Goal: Check status

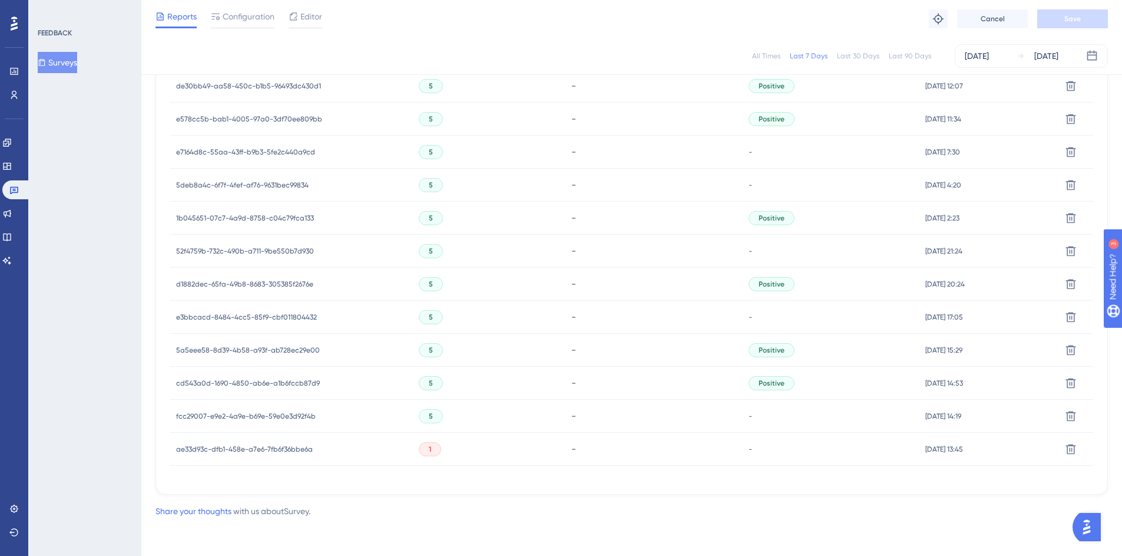
scroll to position [201, 0]
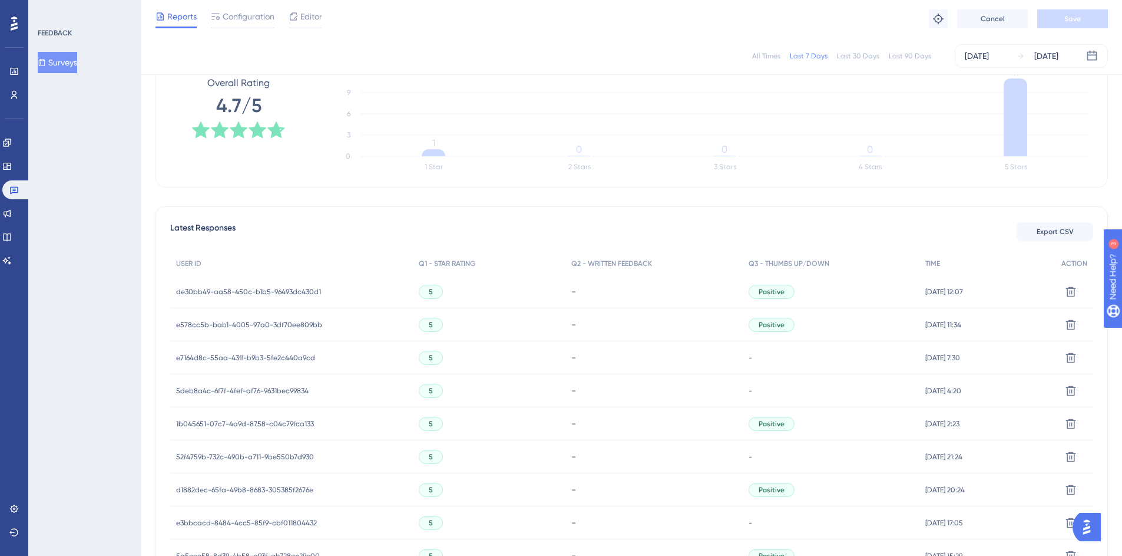
click at [247, 300] on div "de30bb49-aa58-450c-b1b5-96493dc430d1 de30bb49-aa58-450c-b1b5-96493dc430d1" at bounding box center [248, 291] width 145 height 33
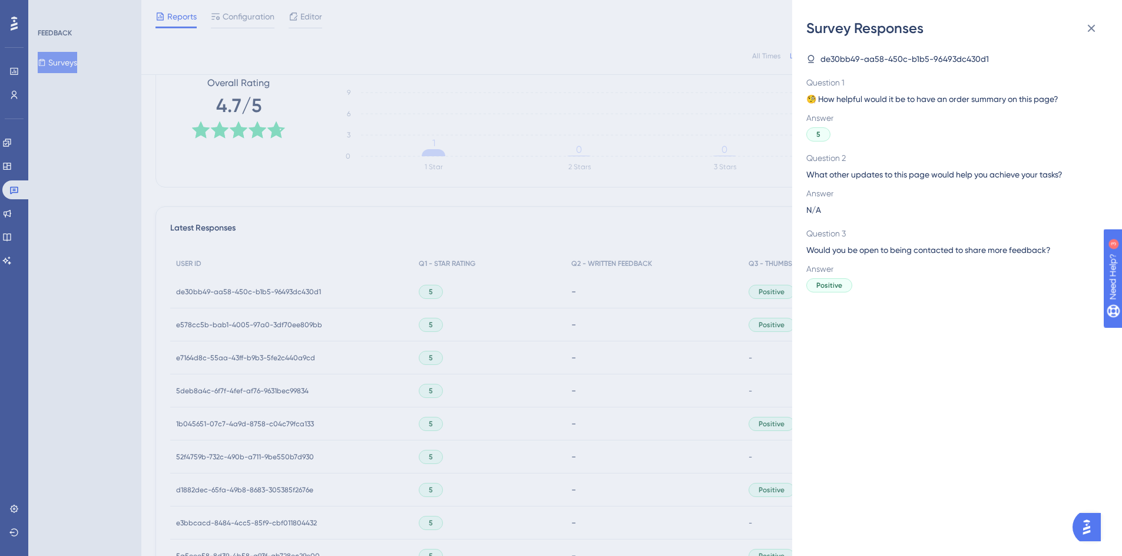
click at [705, 173] on div "Survey Responses de30bb49-aa58-450c-b1b5-96493dc430d1 Question 1 🧐 How helpful …" at bounding box center [561, 278] width 1122 height 556
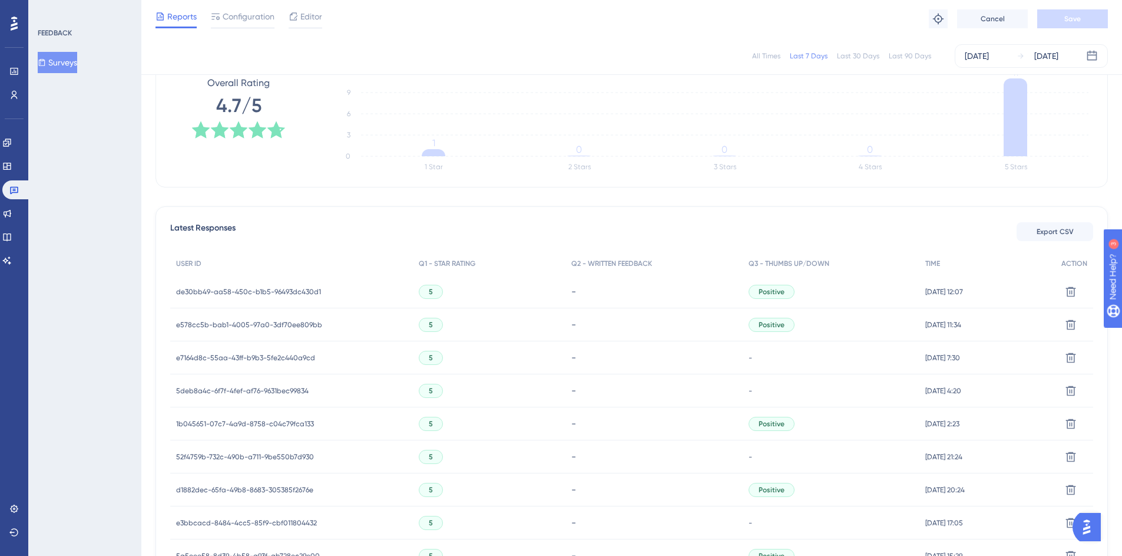
click at [286, 279] on div "de30bb49-aa58-450c-b1b5-96493dc430d1 de30bb49-aa58-450c-b1b5-96493dc430d1" at bounding box center [248, 291] width 145 height 33
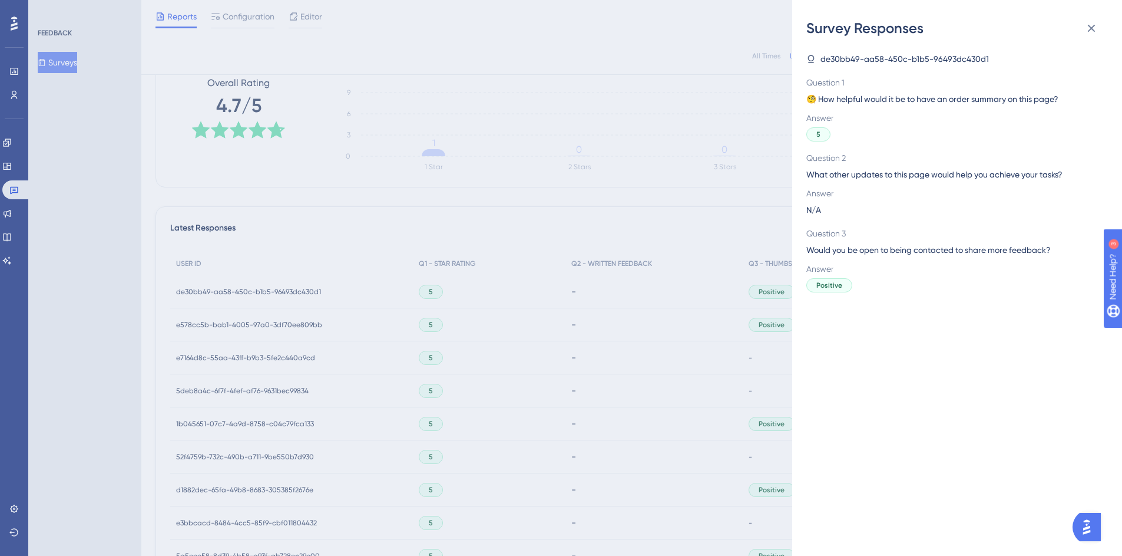
click at [596, 246] on div "Survey Responses de30bb49-aa58-450c-b1b5-96493dc430d1 Question 1 🧐 How helpful …" at bounding box center [561, 278] width 1122 height 556
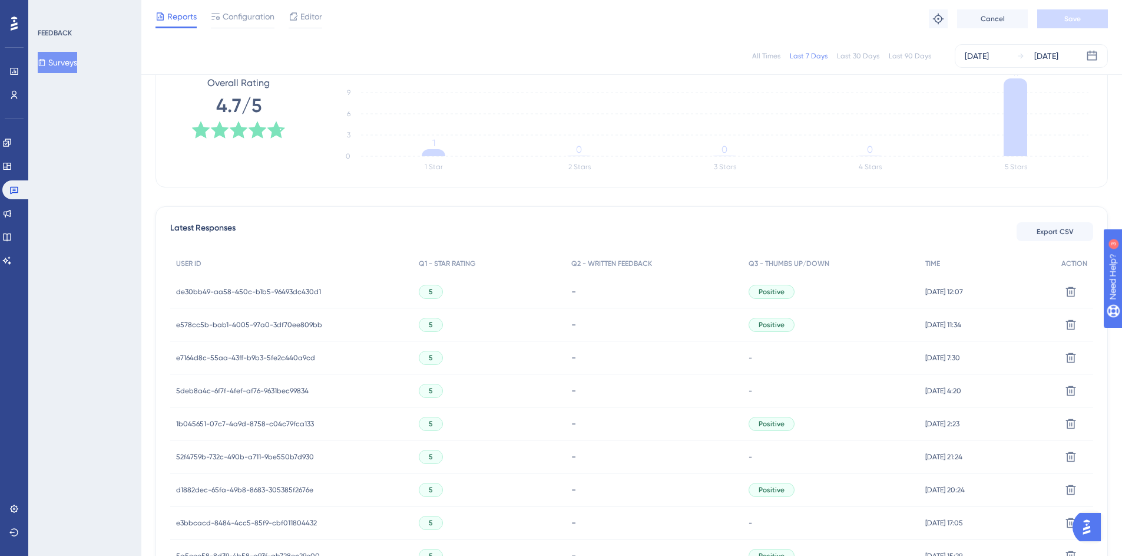
click at [210, 292] on span "de30bb49-aa58-450c-b1b5-96493dc430d1" at bounding box center [248, 291] width 145 height 9
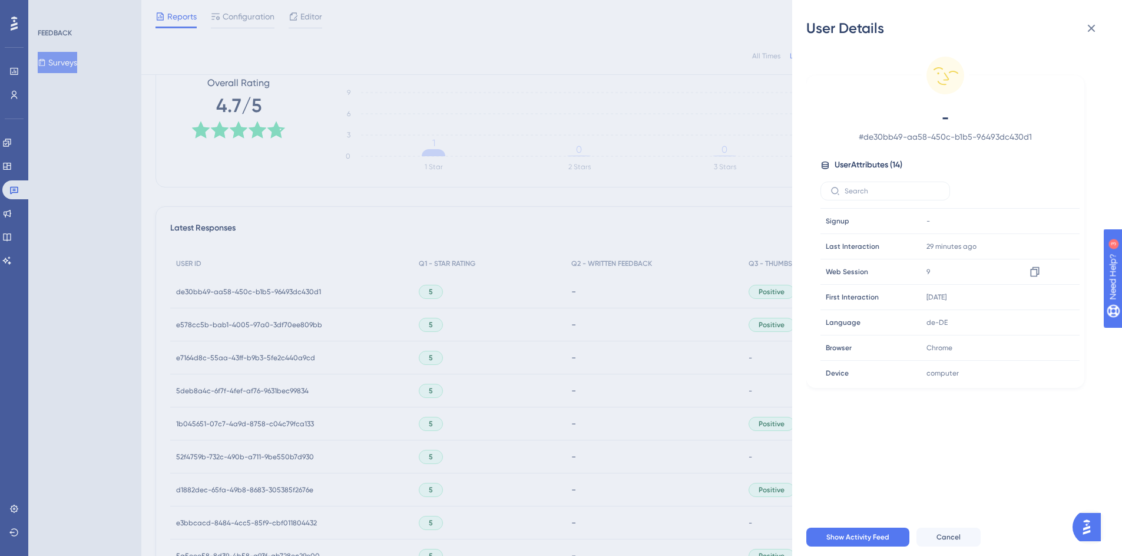
scroll to position [181, 0]
click at [1093, 21] on icon at bounding box center [1092, 28] width 14 height 14
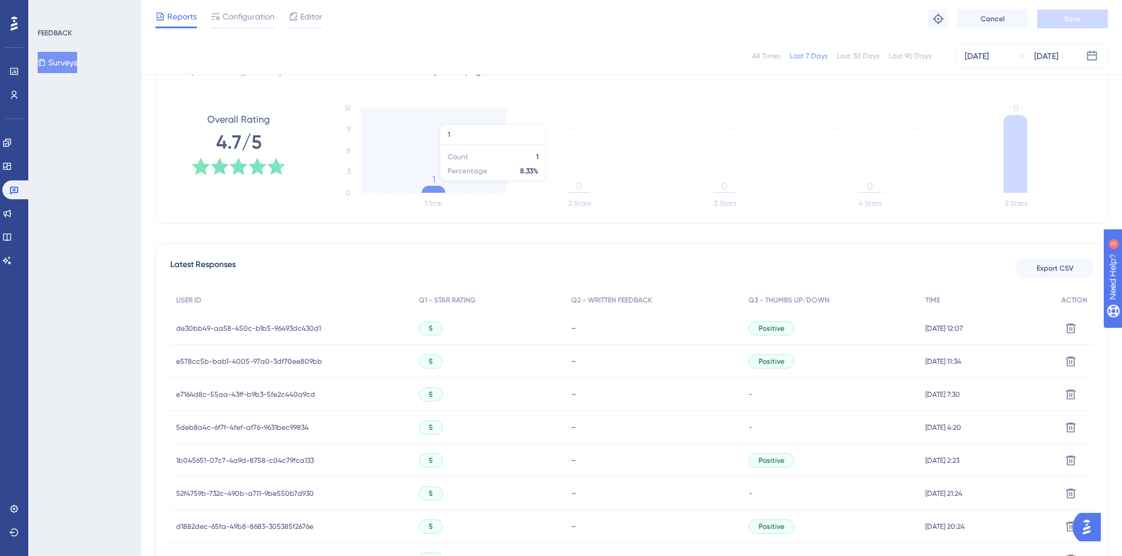
scroll to position [164, 0]
